Goal: Task Accomplishment & Management: Manage account settings

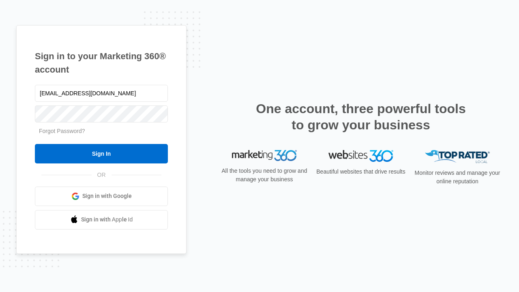
type input "dankie614@gmail.com"
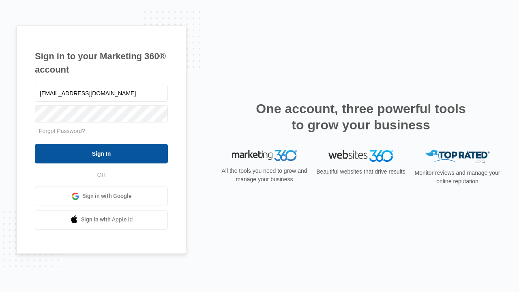
click at [101, 153] on input "Sign In" at bounding box center [101, 153] width 133 height 19
